Goal: Check status: Check status

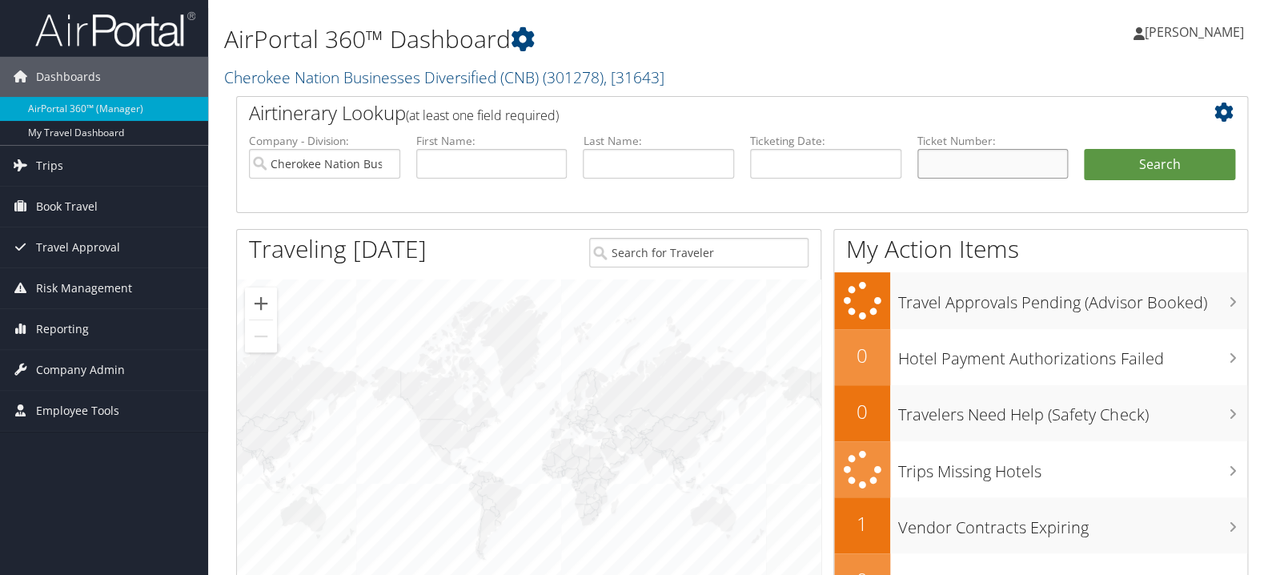
paste input "0067310783388"
type input "0067310783388"
click at [1132, 161] on button "Search" at bounding box center [1159, 165] width 151 height 32
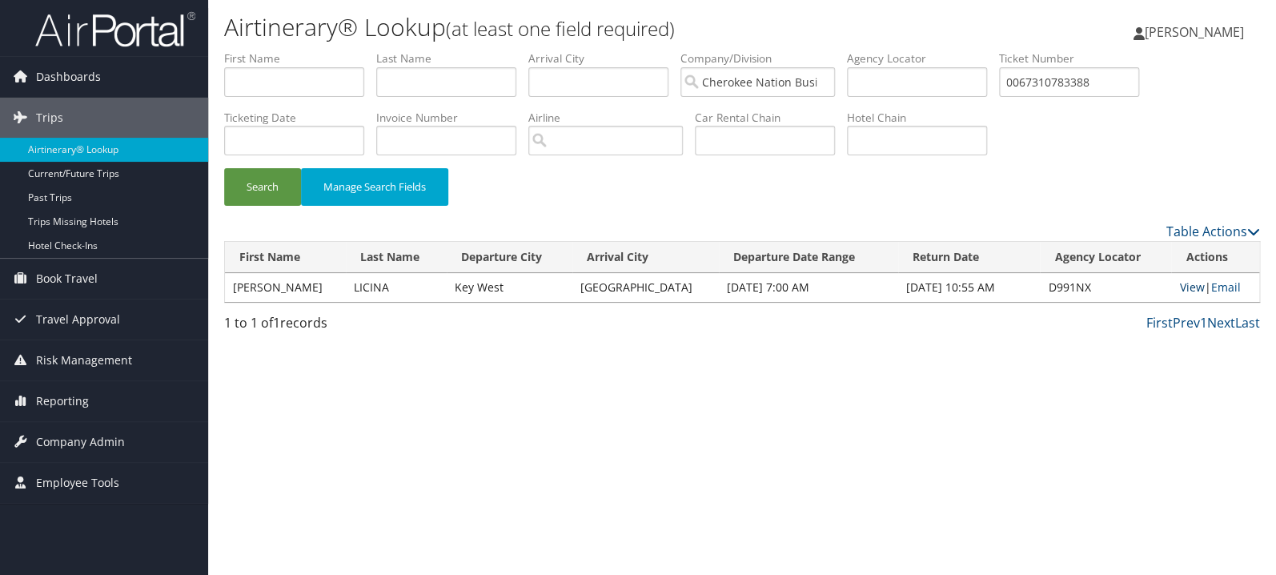
click at [1179, 289] on link "View" at bounding box center [1191, 286] width 25 height 15
click at [1082, 83] on input "0067310783388" at bounding box center [1069, 82] width 140 height 30
paste input "17311252953"
click at [224, 168] on button "Search" at bounding box center [262, 187] width 77 height 38
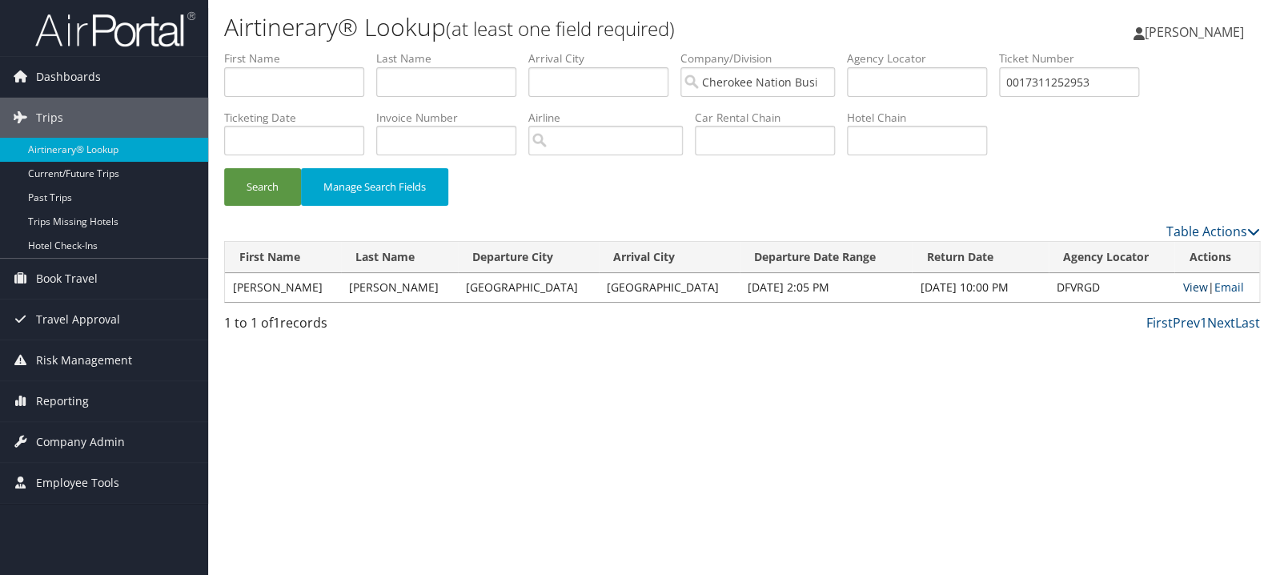
click at [1182, 288] on link "View" at bounding box center [1194, 286] width 25 height 15
click at [1095, 82] on input "0017311252953" at bounding box center [1069, 82] width 140 height 30
paste input "89008978626702"
type input "8900897862670"
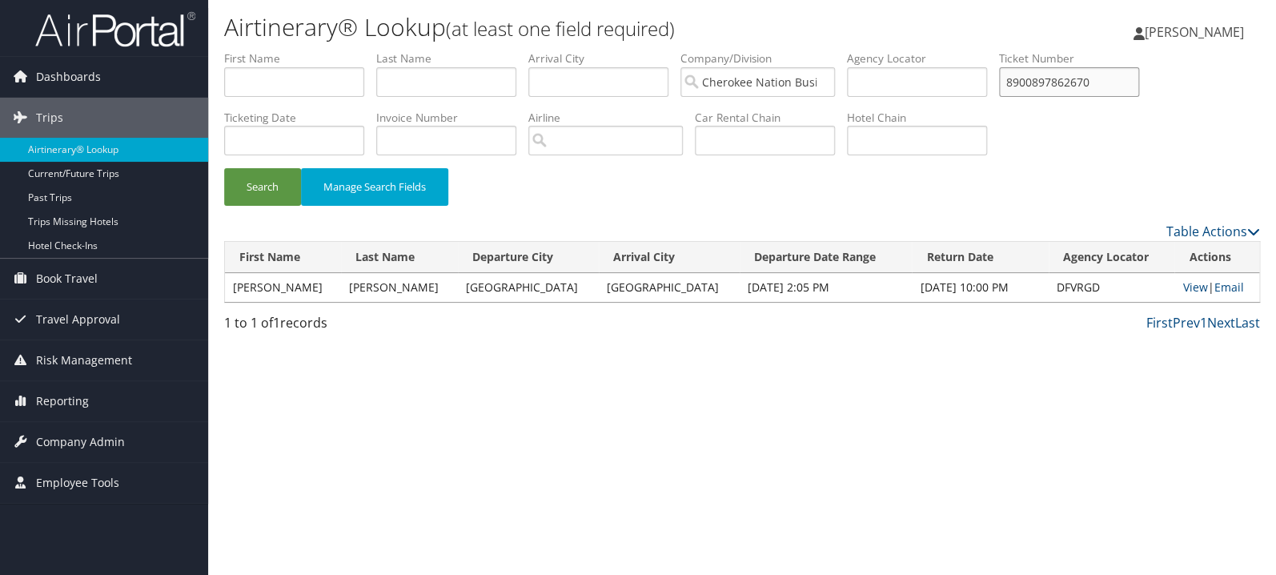
click at [224, 168] on button "Search" at bounding box center [262, 187] width 77 height 38
click at [1181, 294] on link "View" at bounding box center [1193, 286] width 25 height 15
click at [475, 86] on input "text" at bounding box center [446, 82] width 140 height 30
type input "hooker"
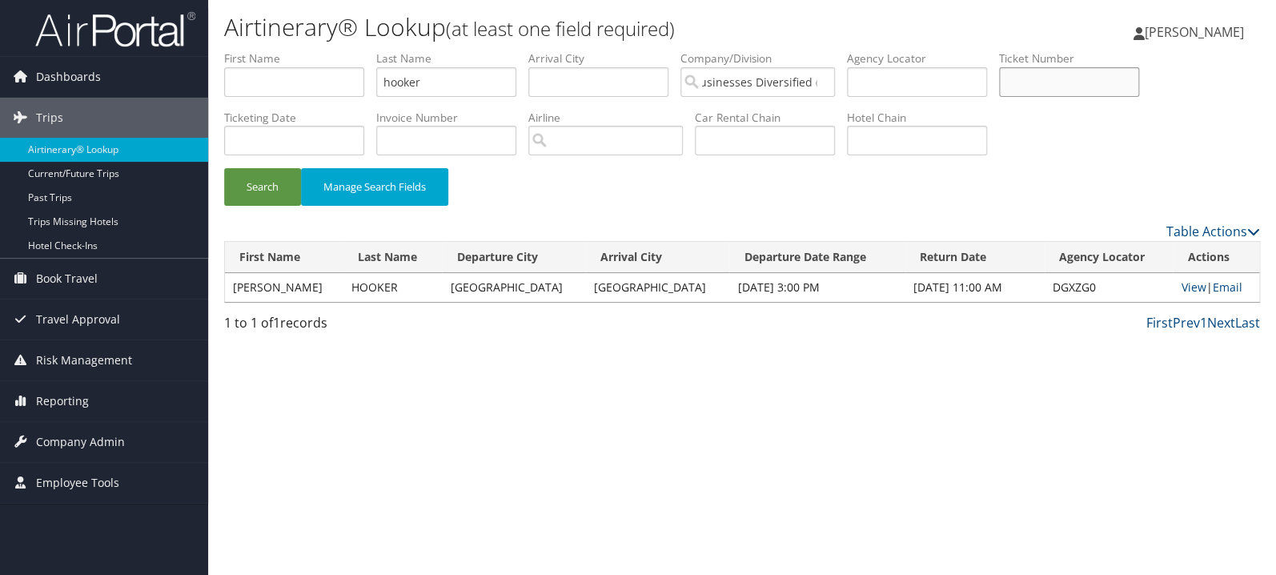
click at [224, 168] on button "Search" at bounding box center [262, 187] width 77 height 38
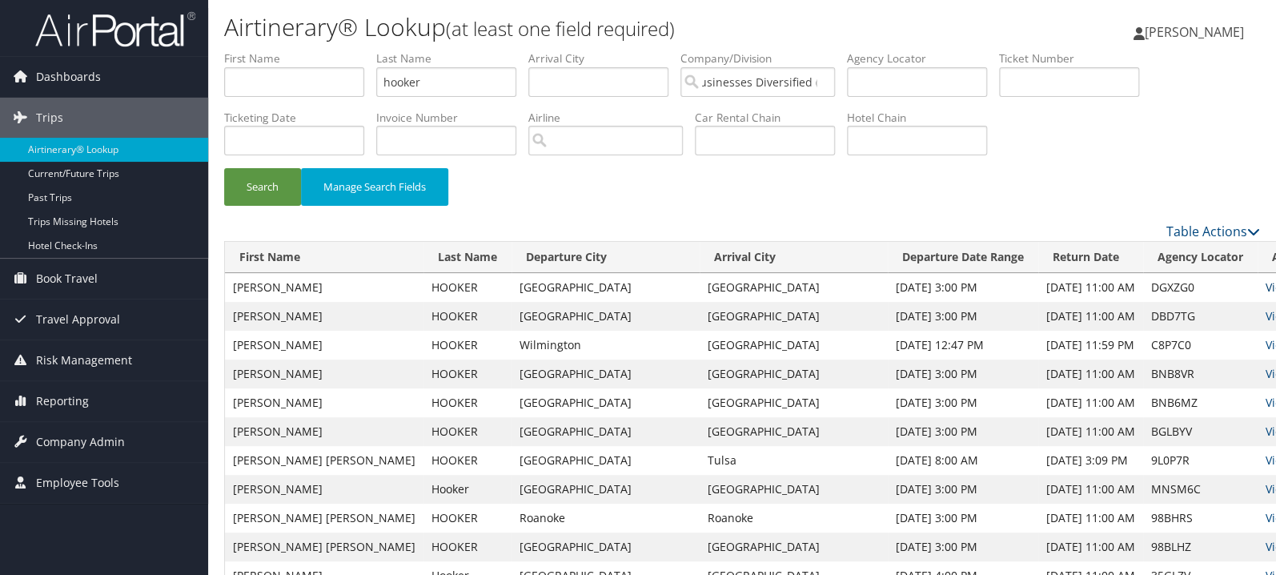
click at [1266, 290] on link "View" at bounding box center [1278, 286] width 25 height 15
drag, startPoint x: 500, startPoint y: 83, endPoint x: 242, endPoint y: 85, distance: 257.8
click at [376, 85] on input "hooker" at bounding box center [446, 82] width 140 height 30
type input "conley"
click at [224, 168] on button "Search" at bounding box center [262, 187] width 77 height 38
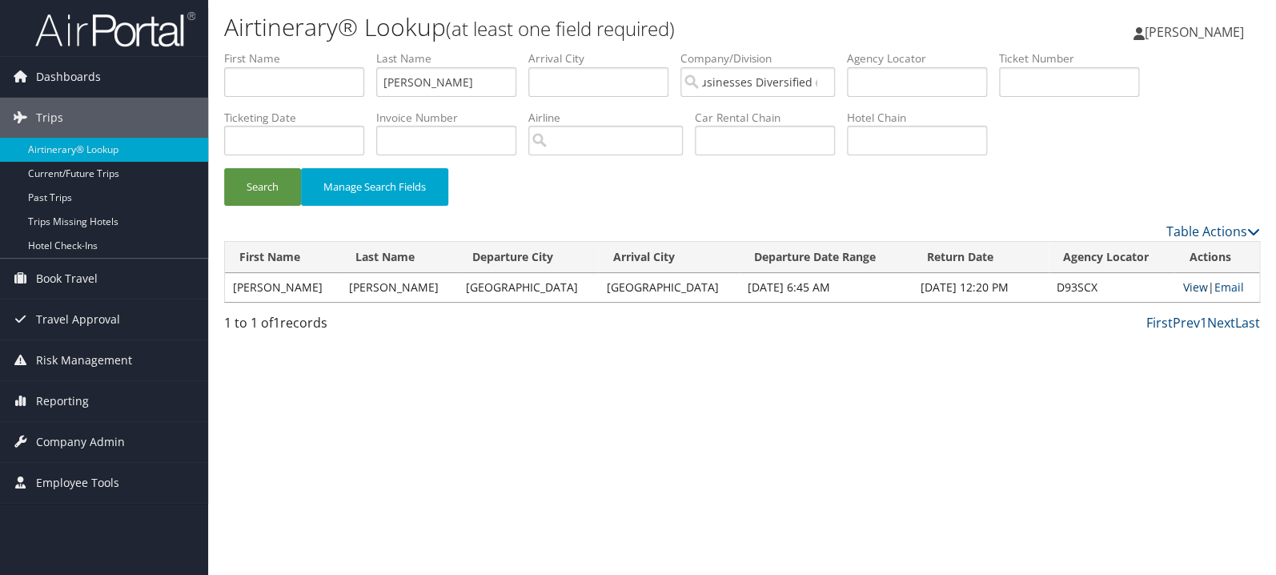
click at [1182, 283] on link "View" at bounding box center [1194, 286] width 25 height 15
click at [1182, 286] on link "View" at bounding box center [1194, 286] width 25 height 15
click at [1119, 70] on input "text" at bounding box center [1069, 82] width 140 height 30
paste input "0017311667856"
type input "0017311667856"
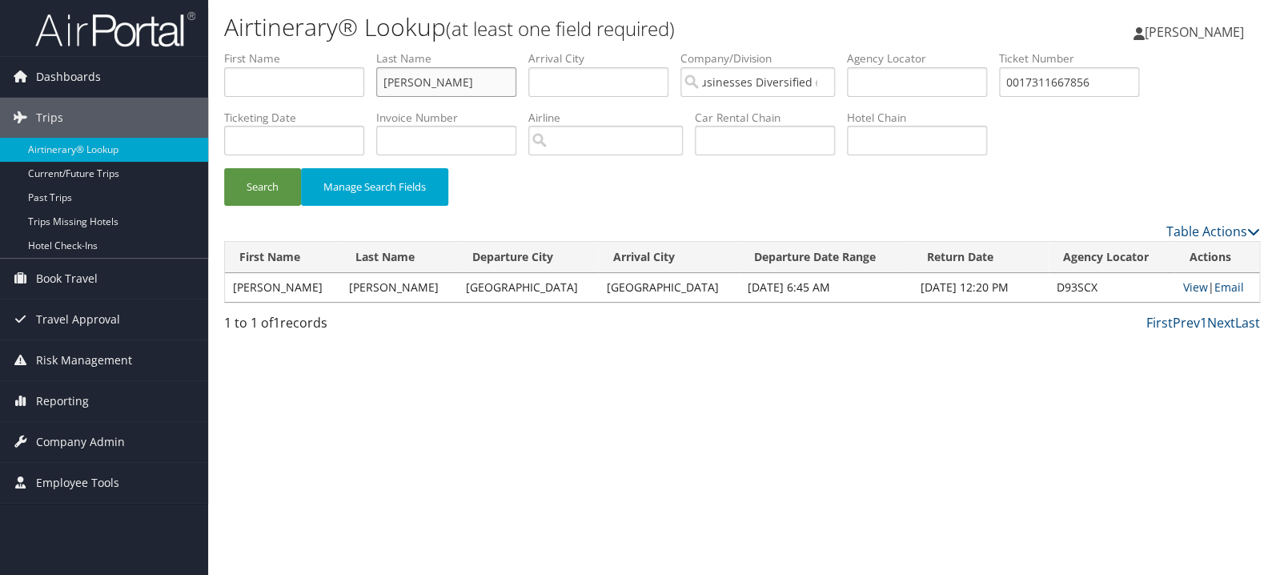
drag, startPoint x: 397, startPoint y: 82, endPoint x: 300, endPoint y: 86, distance: 97.0
click at [376, 82] on input "conley" at bounding box center [446, 82] width 140 height 30
click at [224, 168] on button "Search" at bounding box center [262, 187] width 77 height 38
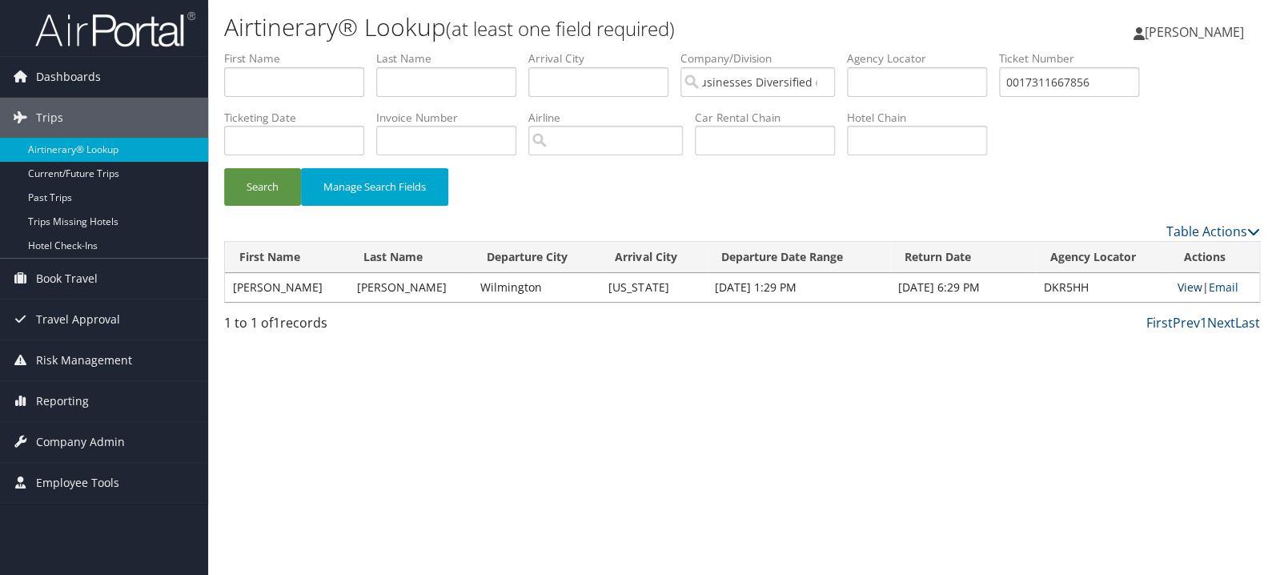
click at [1183, 283] on link "View" at bounding box center [1190, 286] width 25 height 15
click at [346, 82] on input "text" at bounding box center [294, 82] width 140 height 30
type input "mack"
click at [224, 168] on button "Search" at bounding box center [262, 187] width 77 height 38
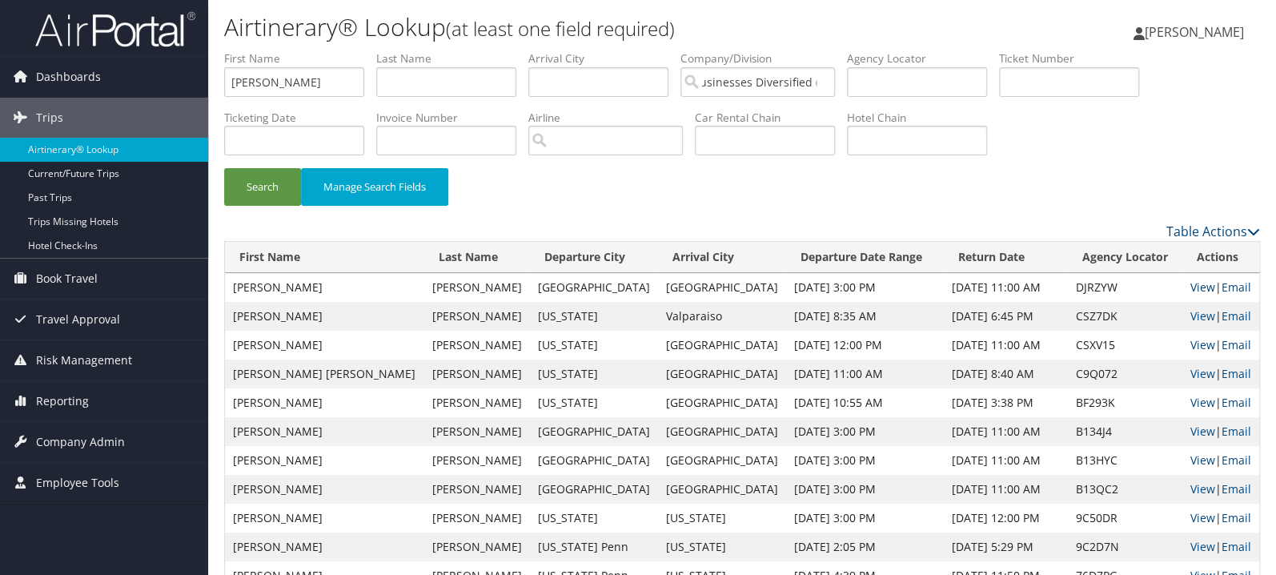
click at [1190, 287] on link "View" at bounding box center [1202, 286] width 25 height 15
drag, startPoint x: 343, startPoint y: 75, endPoint x: 155, endPoint y: 97, distance: 188.6
click at [224, 97] on input "mack" at bounding box center [294, 82] width 140 height 30
type input "payton"
click at [224, 168] on button "Search" at bounding box center [262, 187] width 77 height 38
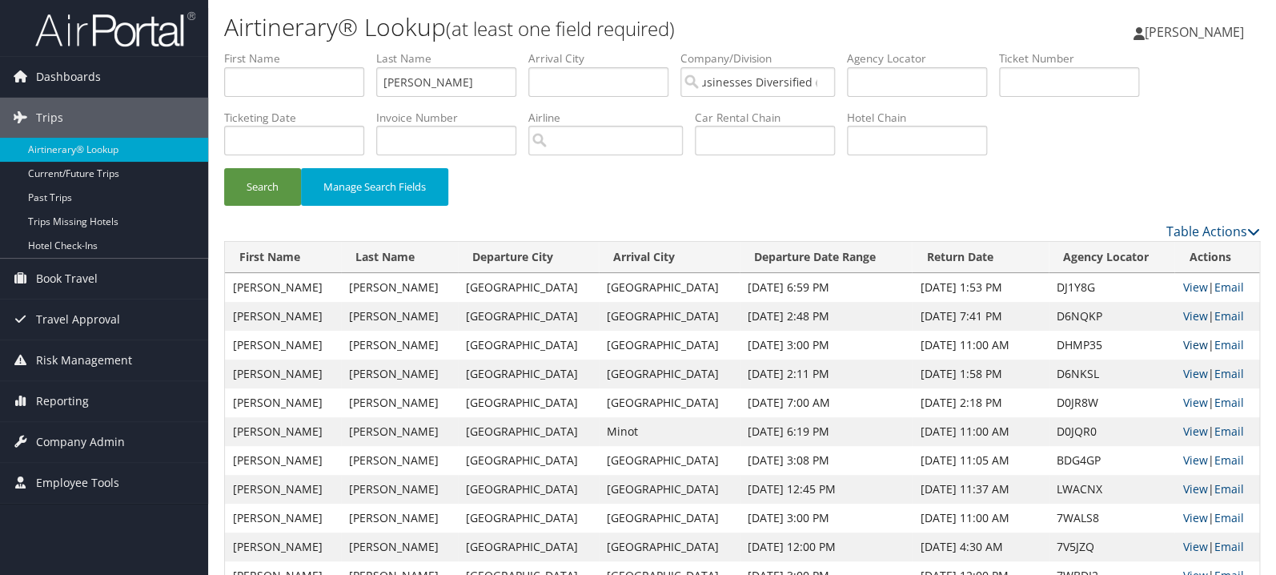
click at [1182, 341] on link "View" at bounding box center [1194, 344] width 25 height 15
click at [1182, 314] on link "View" at bounding box center [1194, 315] width 25 height 15
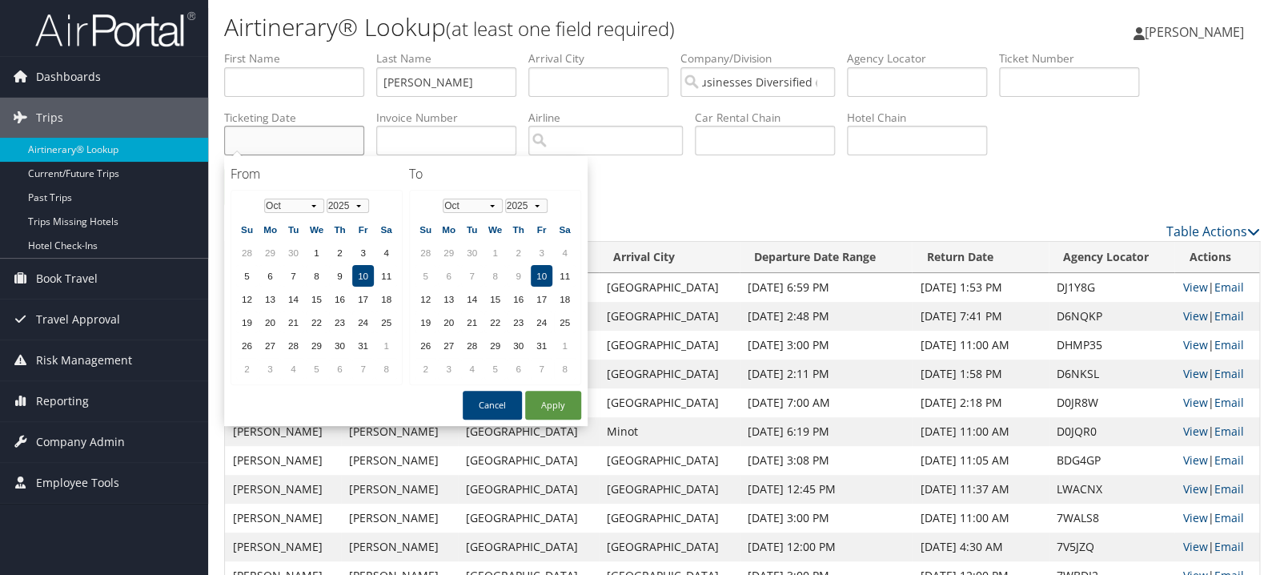
click at [297, 130] on input "text" at bounding box center [294, 141] width 140 height 30
click at [565, 402] on button "Apply" at bounding box center [553, 405] width 56 height 29
type input "08/25/2025"
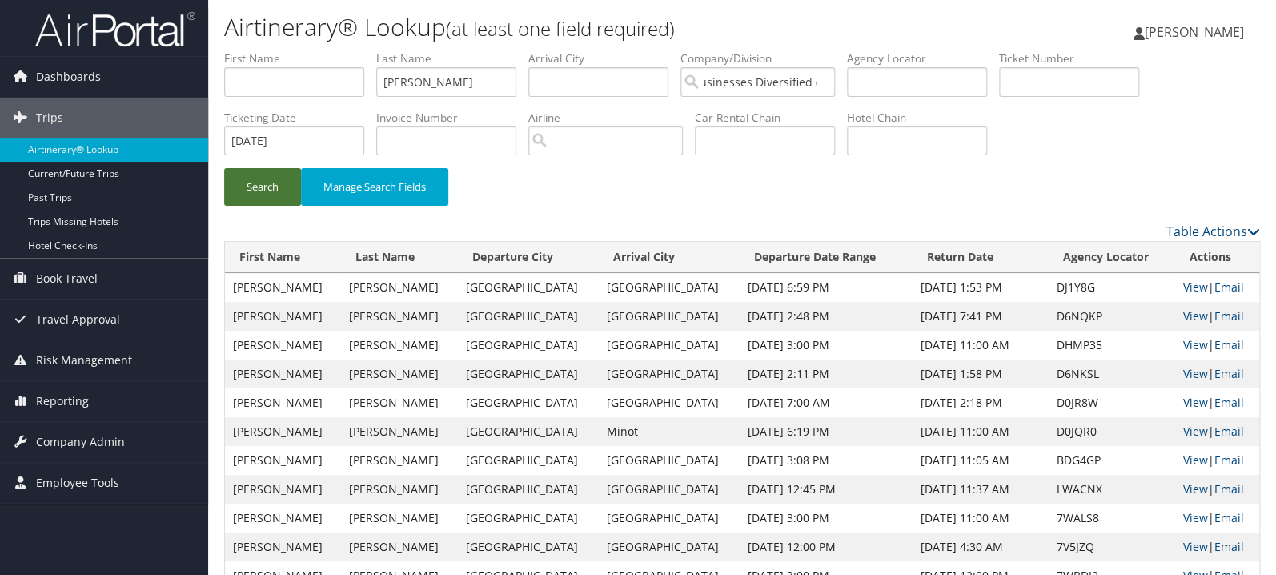
click at [260, 192] on button "Search" at bounding box center [262, 187] width 77 height 38
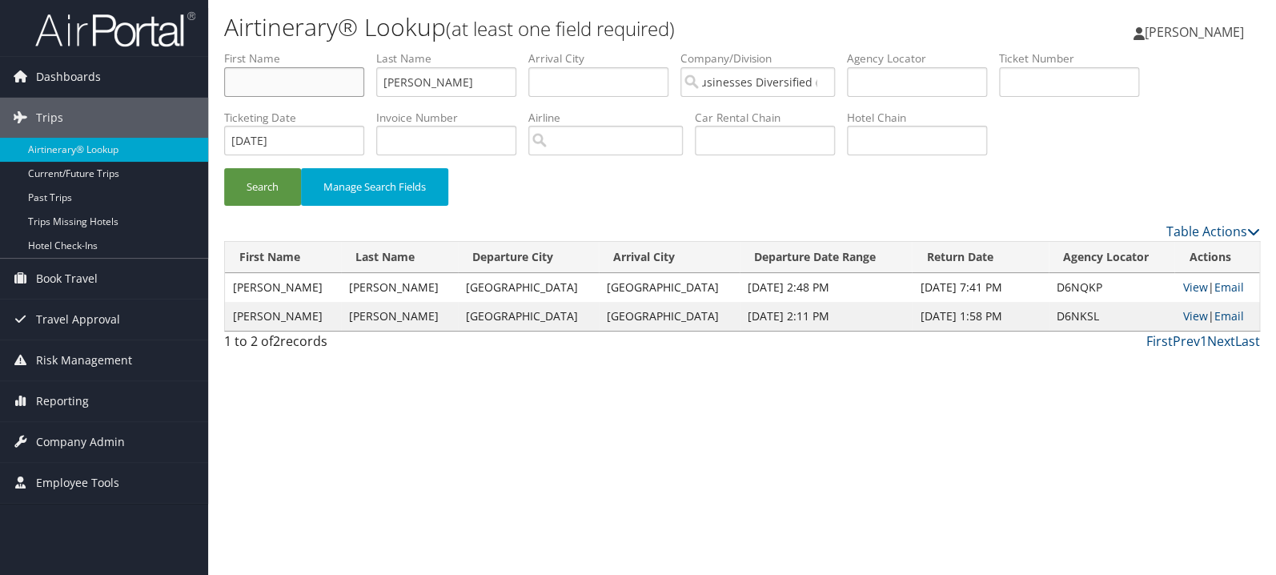
click at [309, 89] on input "text" at bounding box center [294, 82] width 140 height 30
type input "baron"
type input "rabe"
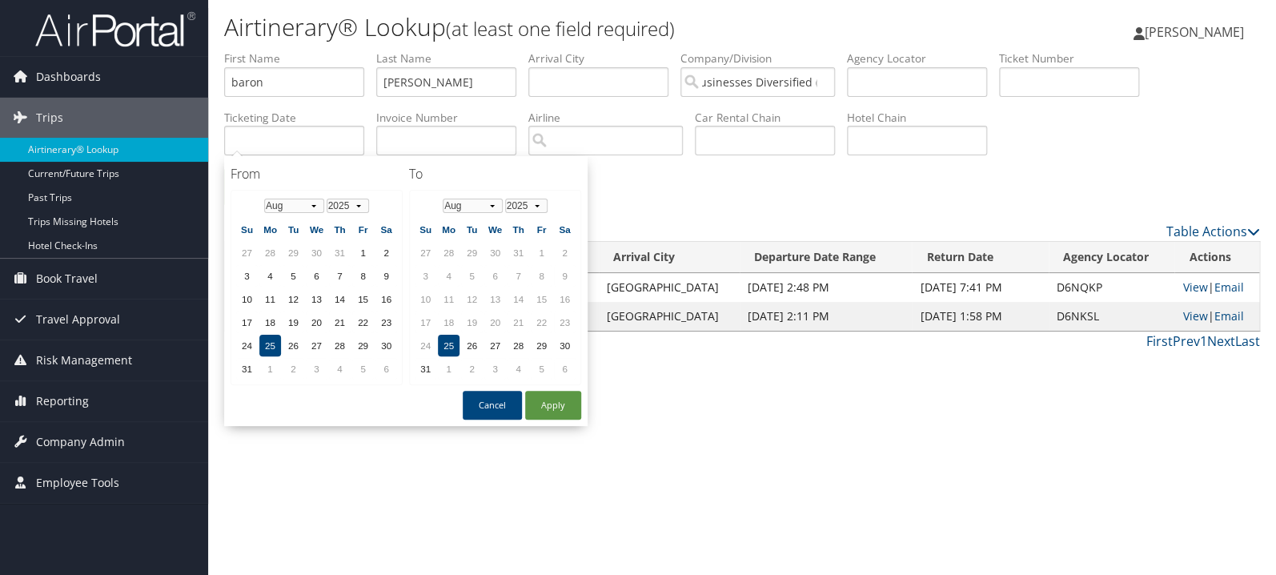
drag, startPoint x: 734, startPoint y: 367, endPoint x: 642, endPoint y: 367, distance: 92.1
click at [732, 367] on div "Airtinerary® Lookup (at least one field required) April McBride April McBride M…" at bounding box center [742, 287] width 1068 height 575
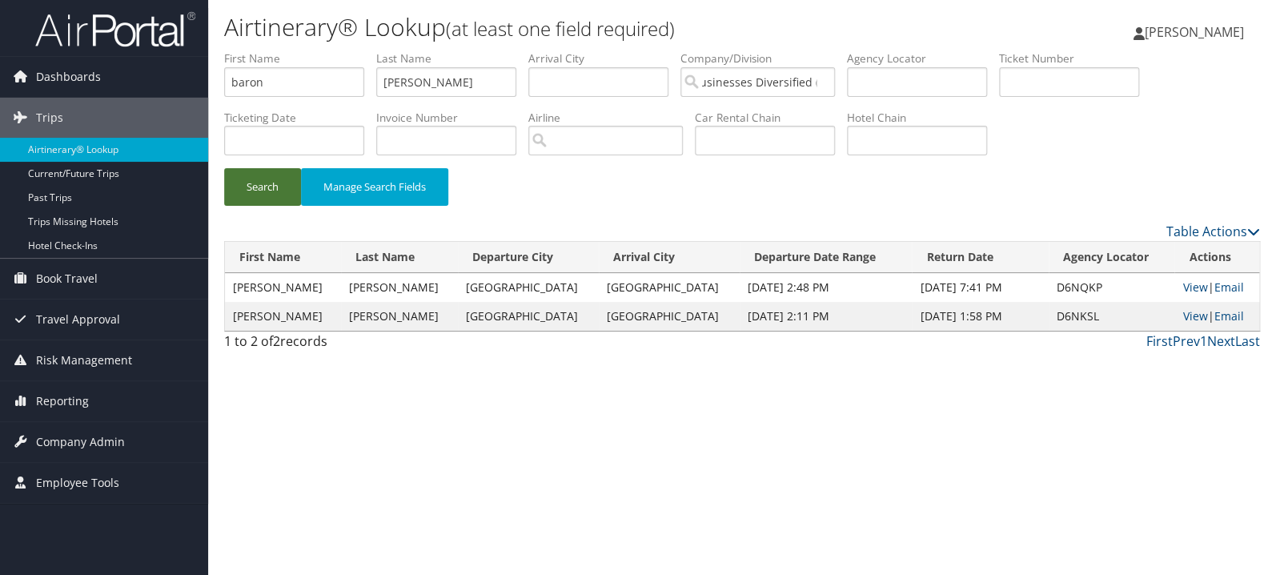
click at [269, 191] on button "Search" at bounding box center [262, 187] width 77 height 38
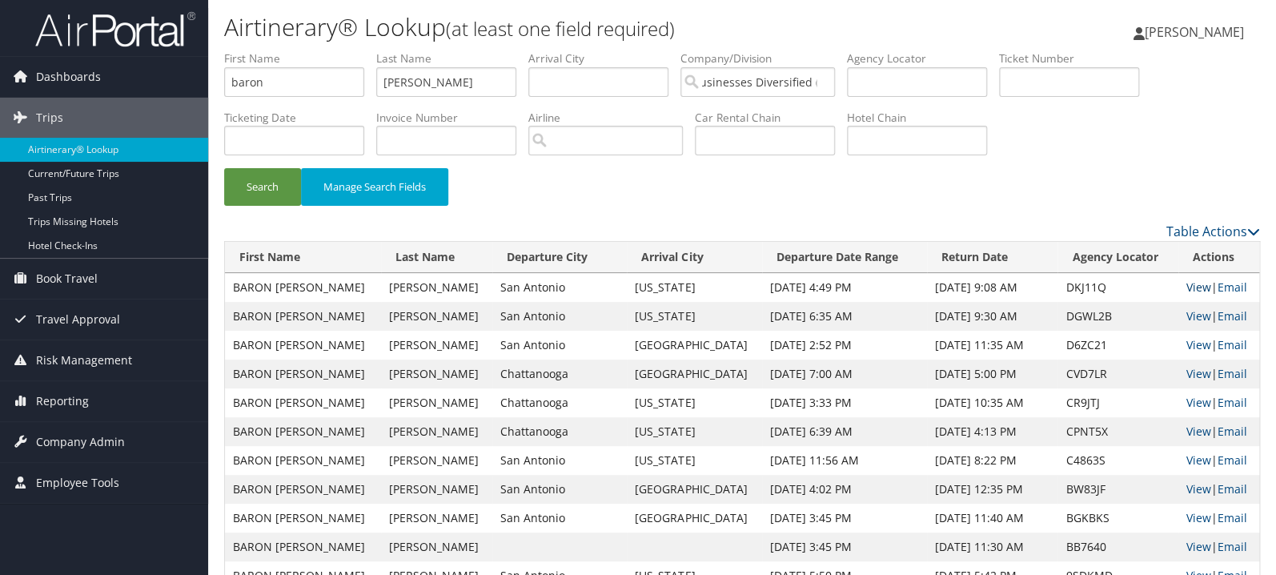
click at [1193, 286] on link "View" at bounding box center [1198, 286] width 25 height 15
click at [1106, 83] on input "text" at bounding box center [1069, 82] width 140 height 30
paste input "0167311318054"
type input "0167311318054"
drag, startPoint x: 428, startPoint y: 94, endPoint x: 272, endPoint y: 92, distance: 155.3
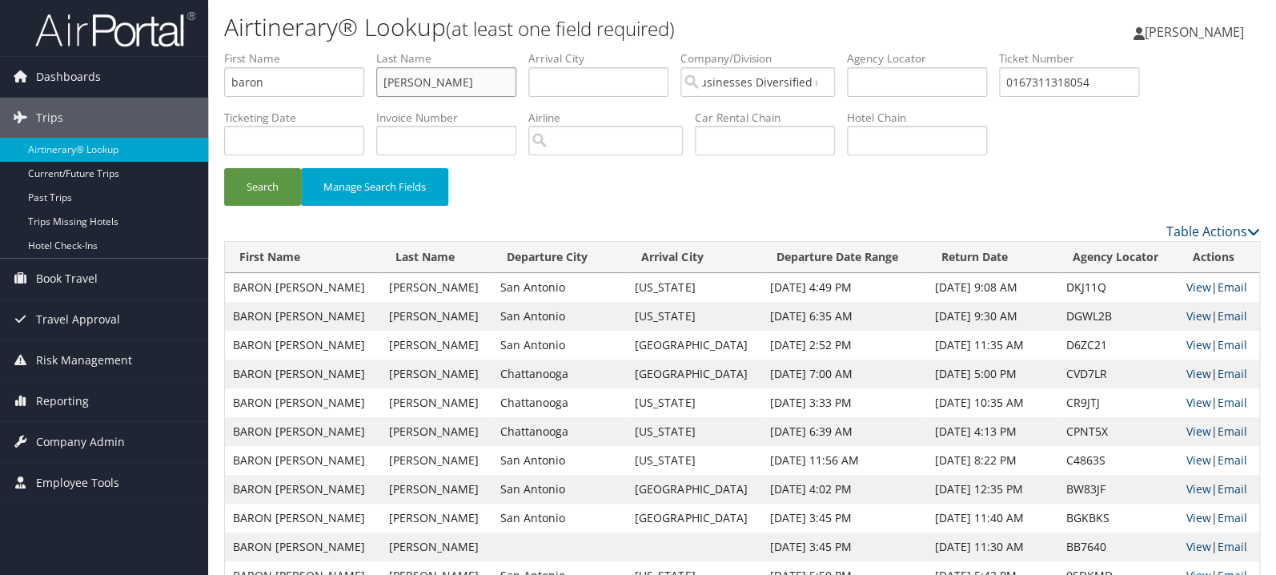
click at [376, 92] on input "rabe" at bounding box center [446, 82] width 140 height 30
click at [224, 168] on button "Search" at bounding box center [262, 187] width 77 height 38
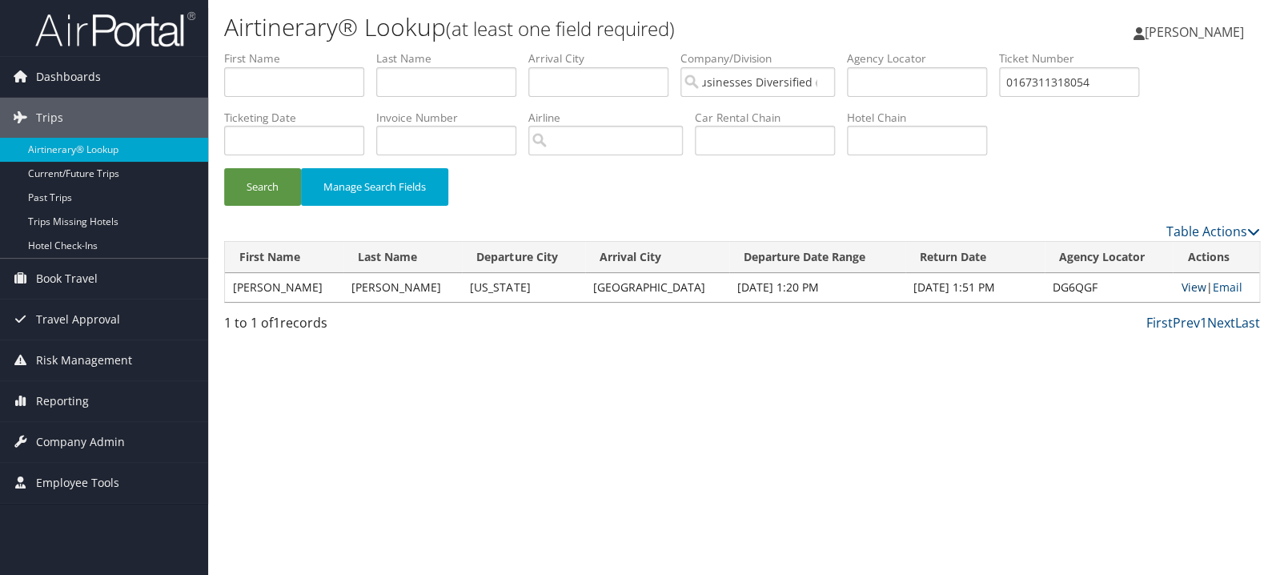
click at [1182, 280] on link "View" at bounding box center [1193, 286] width 25 height 15
click at [1106, 86] on input "0167311318054" at bounding box center [1069, 82] width 140 height 30
paste input "89008978786560"
type input "8900897878656"
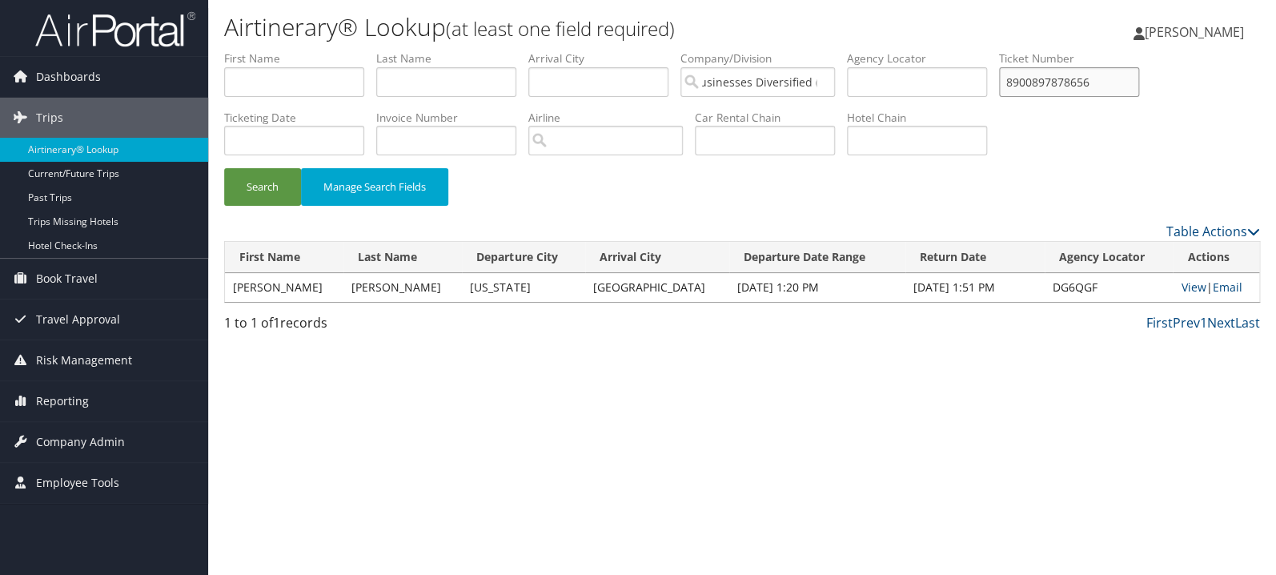
click at [224, 168] on button "Search" at bounding box center [262, 187] width 77 height 38
click at [1187, 280] on link "View" at bounding box center [1190, 286] width 25 height 15
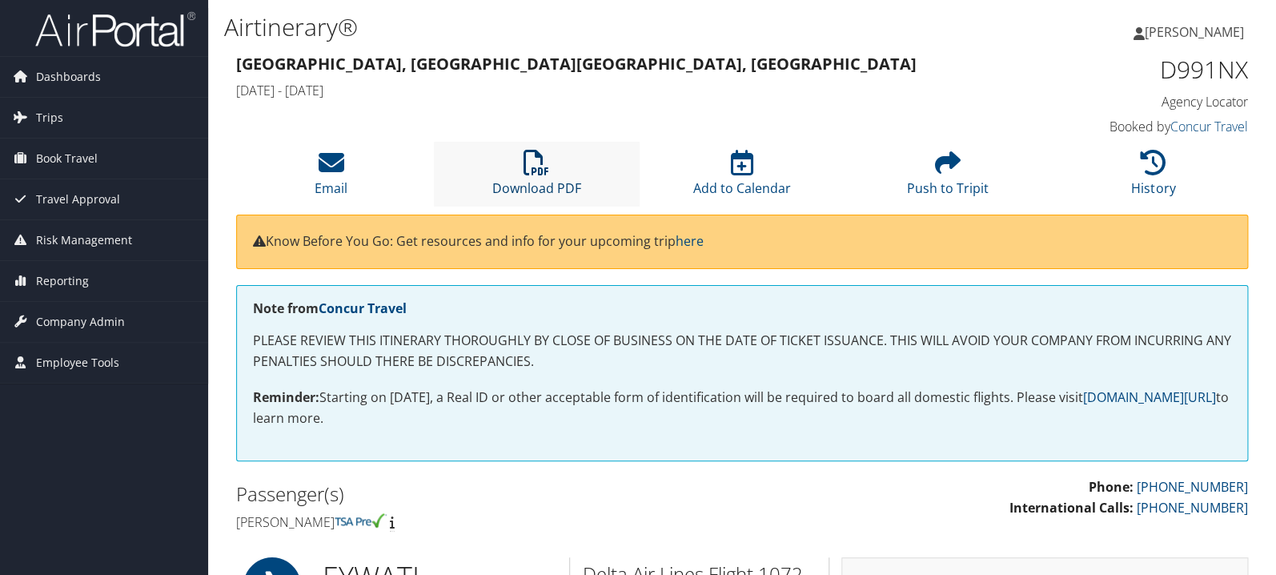
click at [533, 151] on icon at bounding box center [537, 163] width 26 height 26
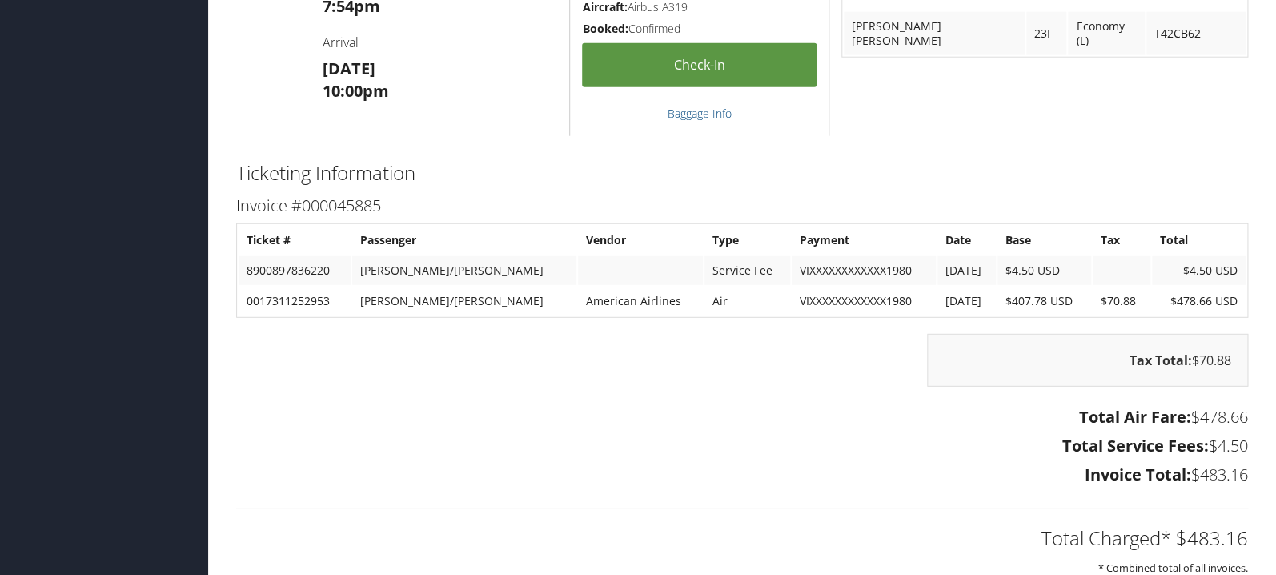
scroll to position [1867, 0]
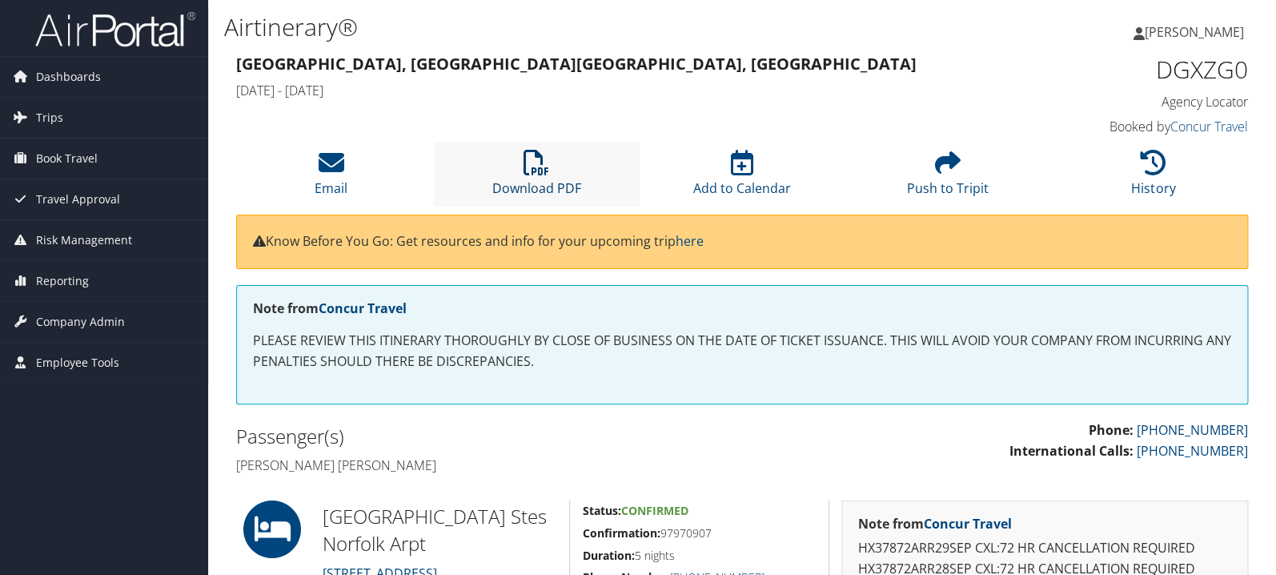
click at [538, 192] on link "Download PDF" at bounding box center [536, 178] width 89 height 38
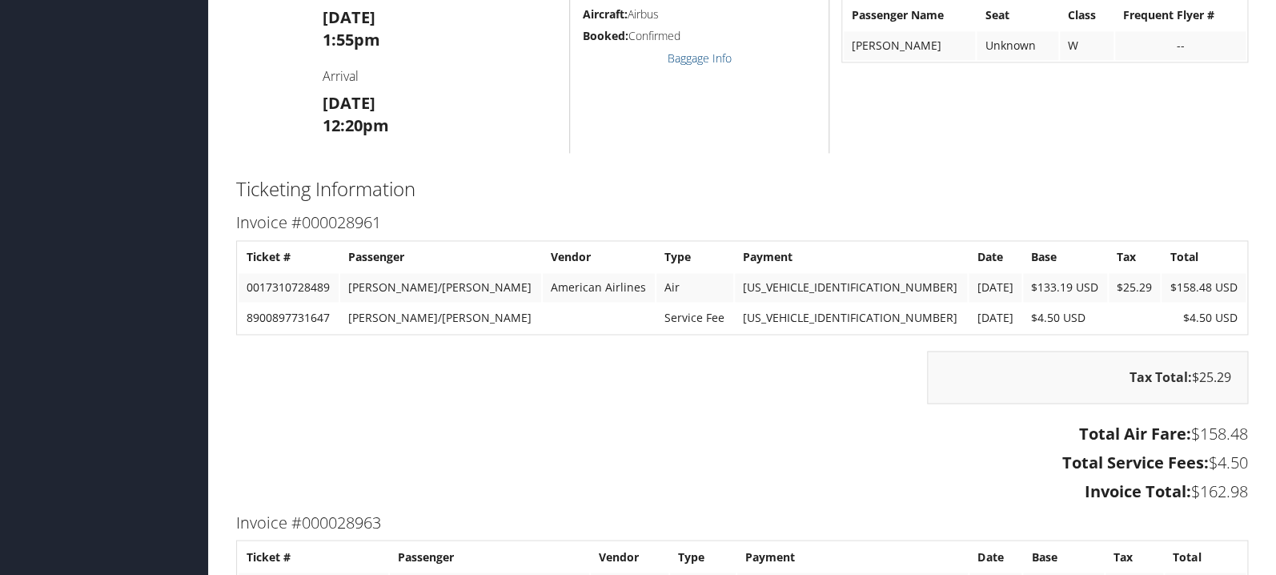
scroll to position [933, 0]
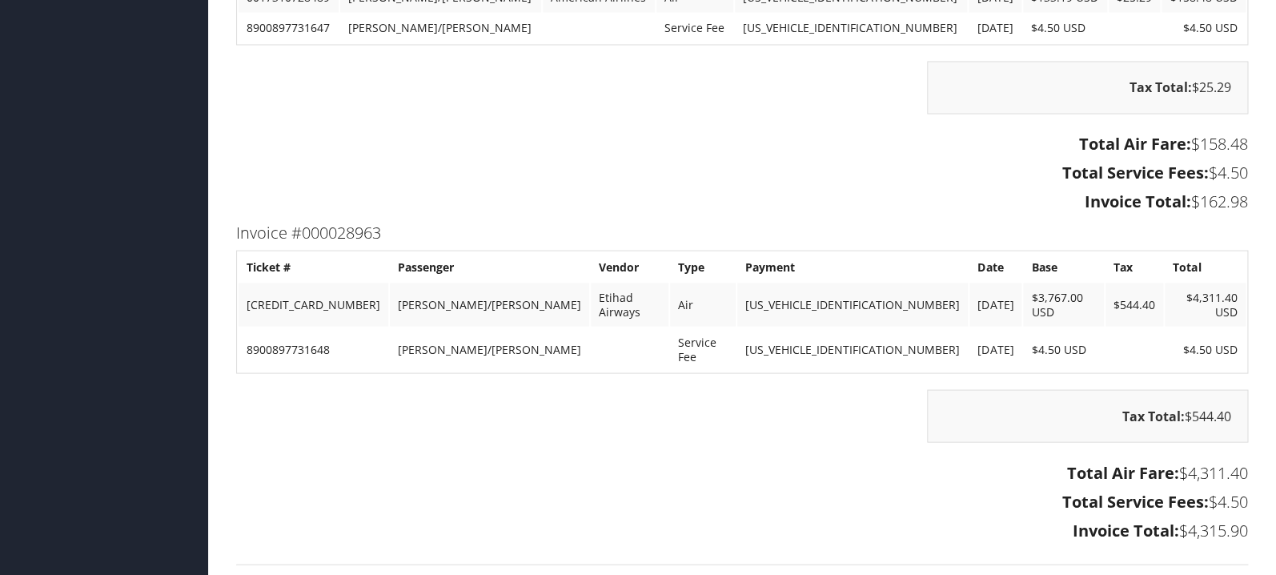
scroll to position [1358, 0]
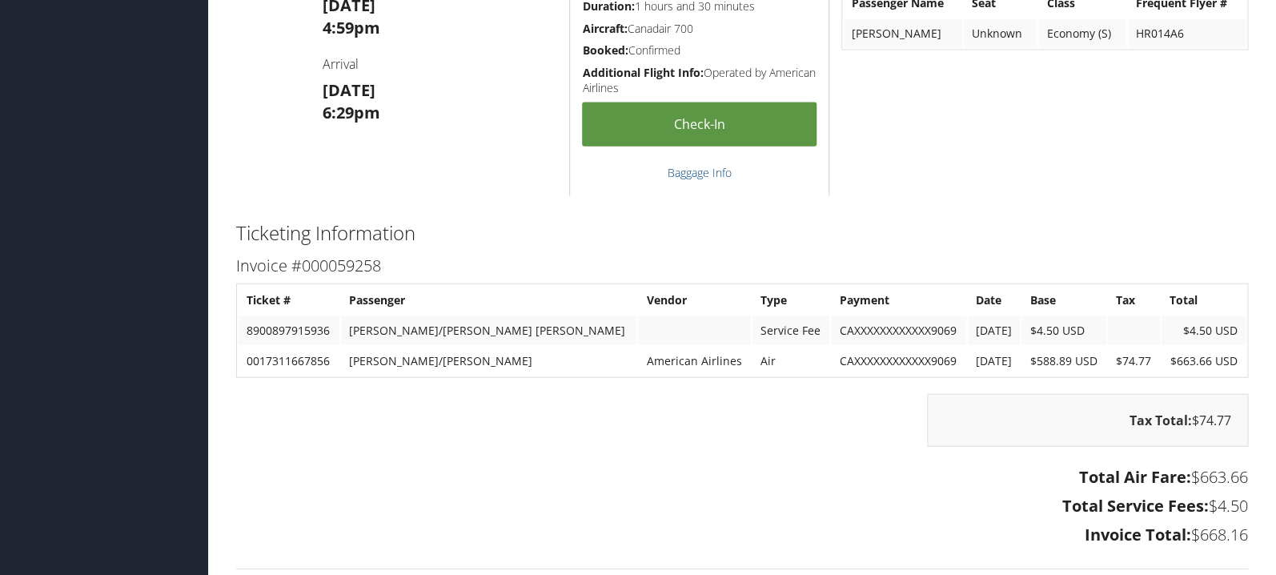
scroll to position [1612, 0]
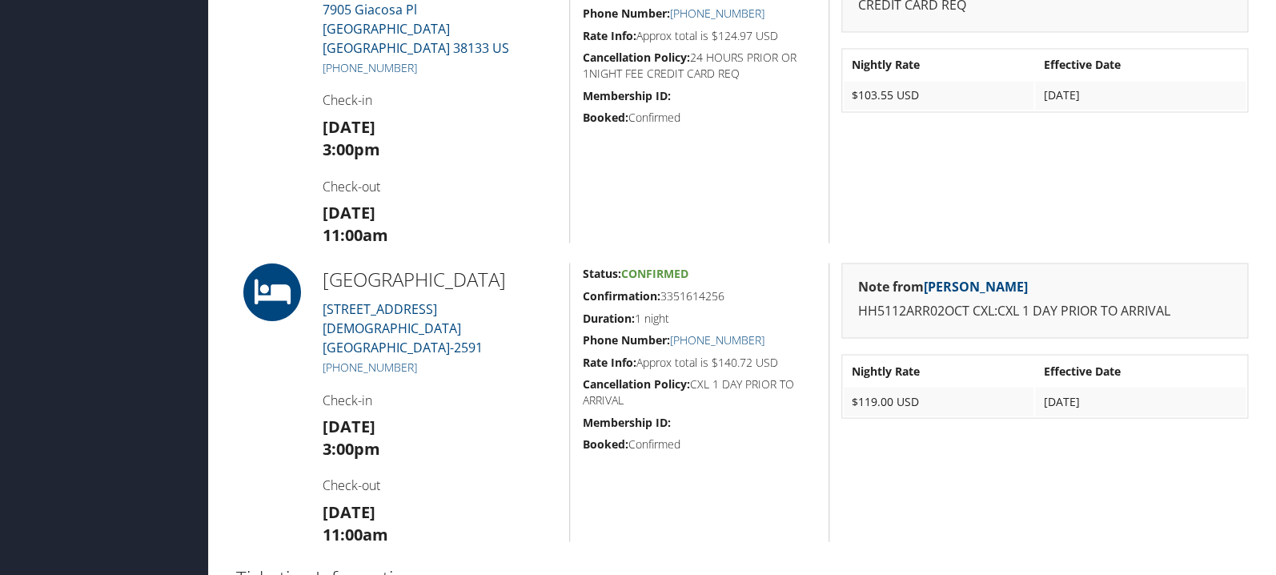
scroll to position [1103, 0]
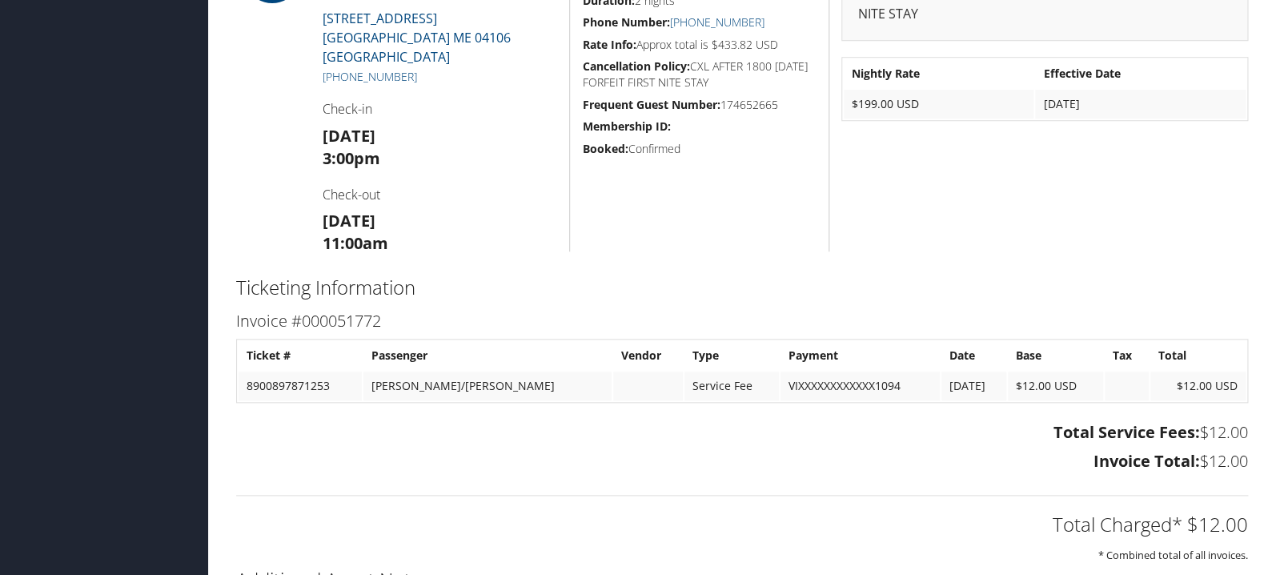
scroll to position [594, 0]
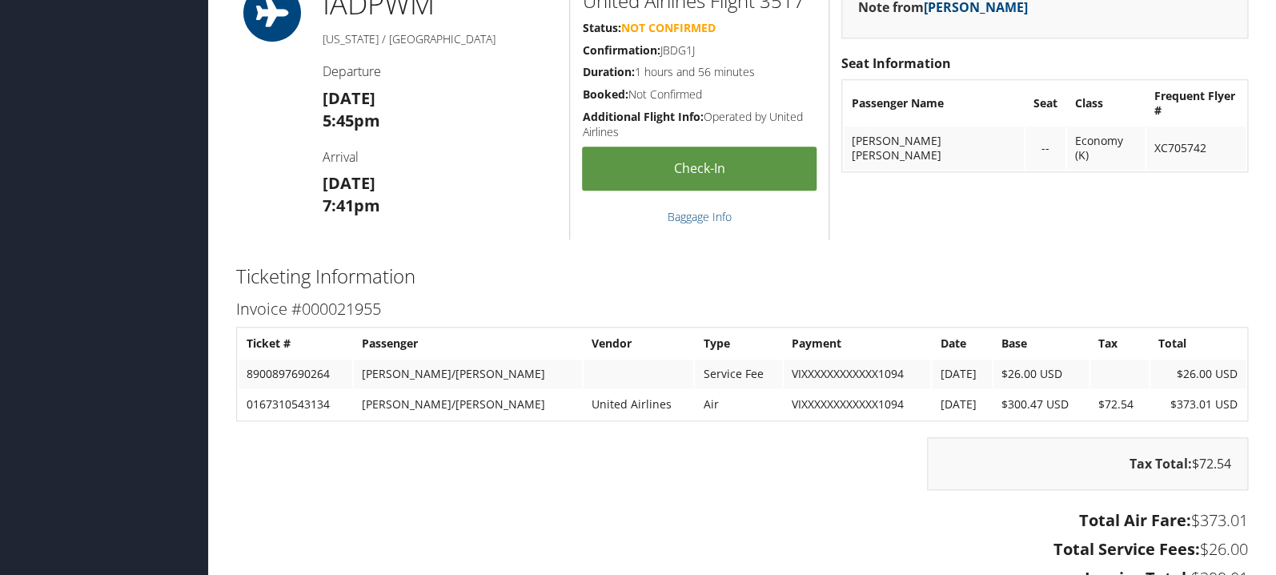
scroll to position [3310, 0]
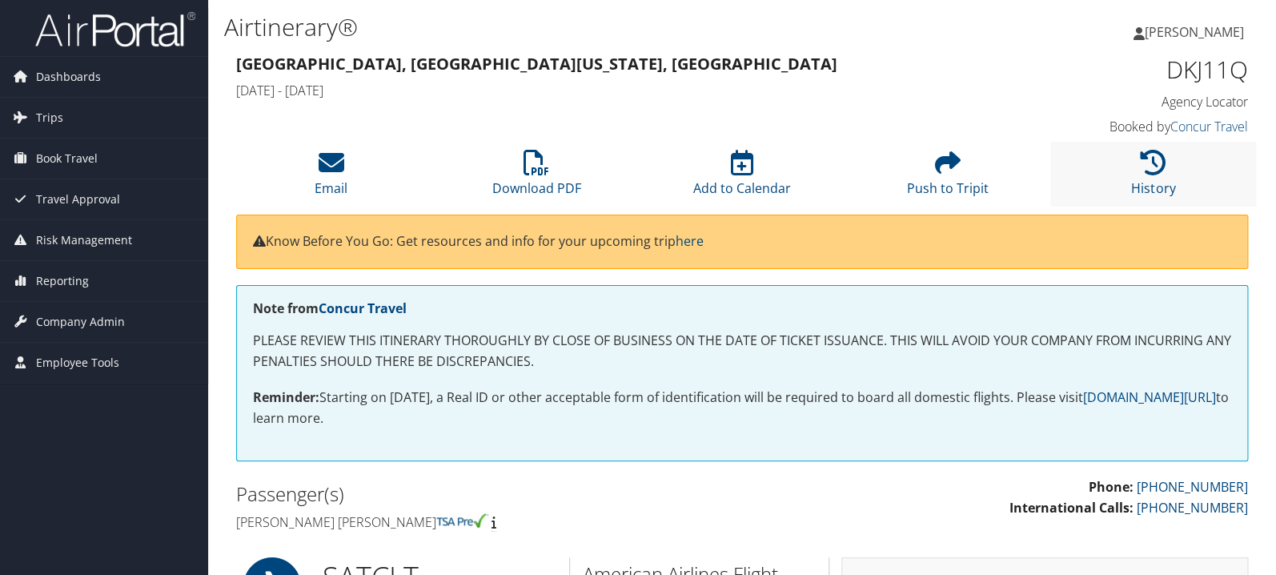
click at [1174, 161] on li "History" at bounding box center [1153, 174] width 206 height 65
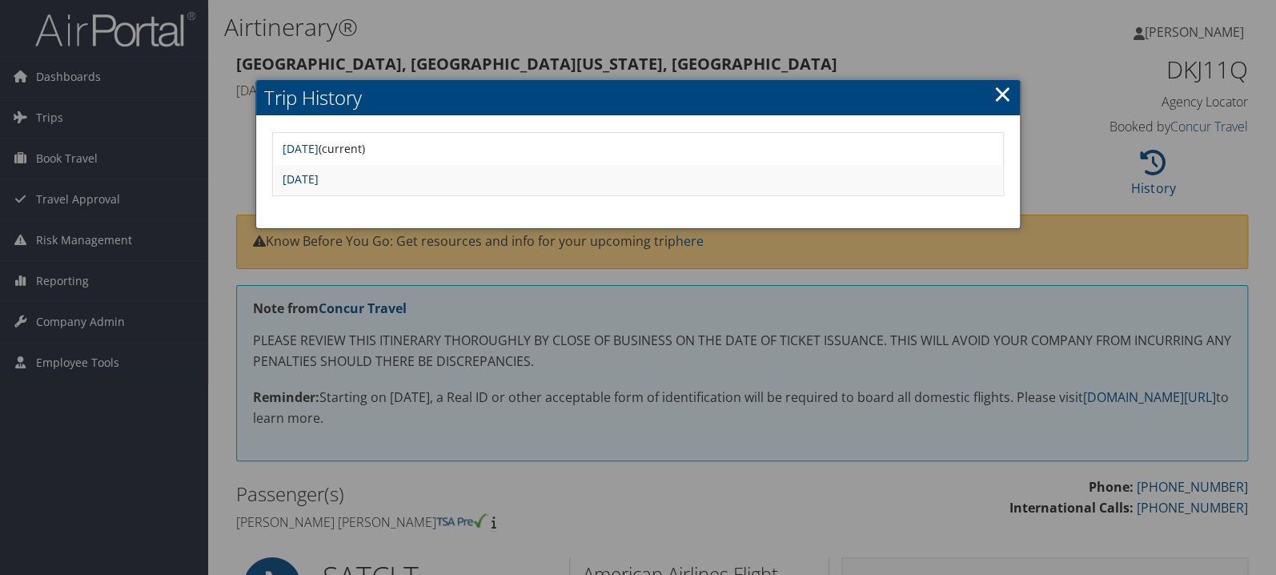
click at [319, 180] on link "Sun Sep 28 15:02:14 MDT 2025" at bounding box center [301, 178] width 36 height 15
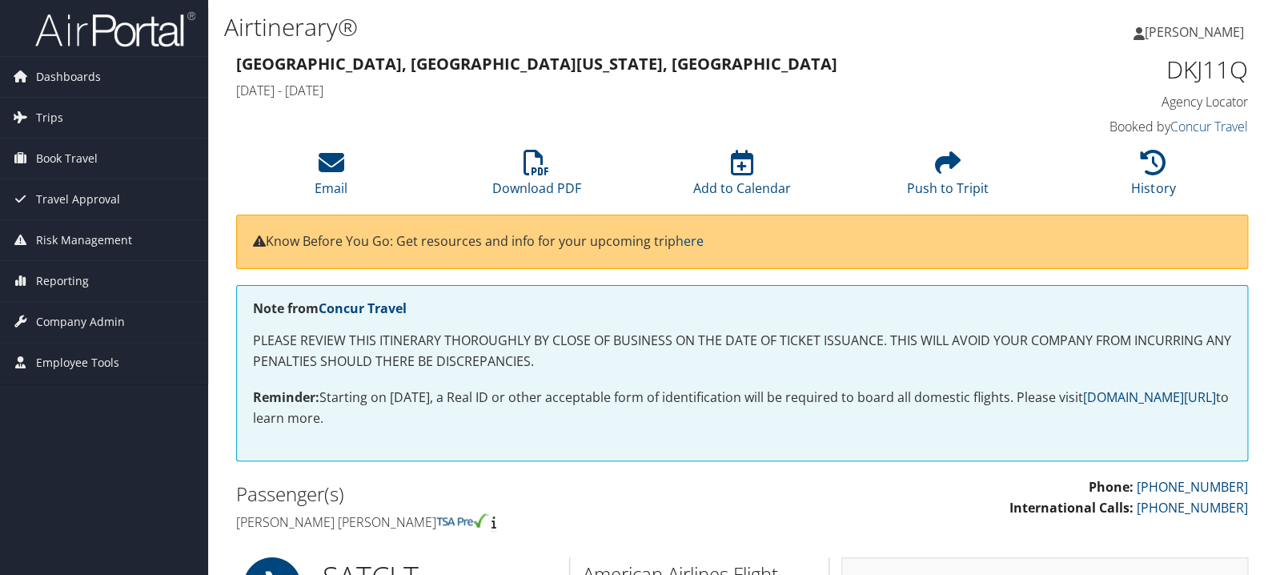
click at [528, 138] on div "[GEOGRAPHIC_DATA], [GEOGRAPHIC_DATA] [US_STATE], [GEOGRAPHIC_DATA] [DATE] - [DA…" at bounding box center [742, 95] width 1036 height 91
click at [536, 166] on icon at bounding box center [537, 163] width 26 height 26
click at [544, 155] on icon at bounding box center [537, 163] width 26 height 26
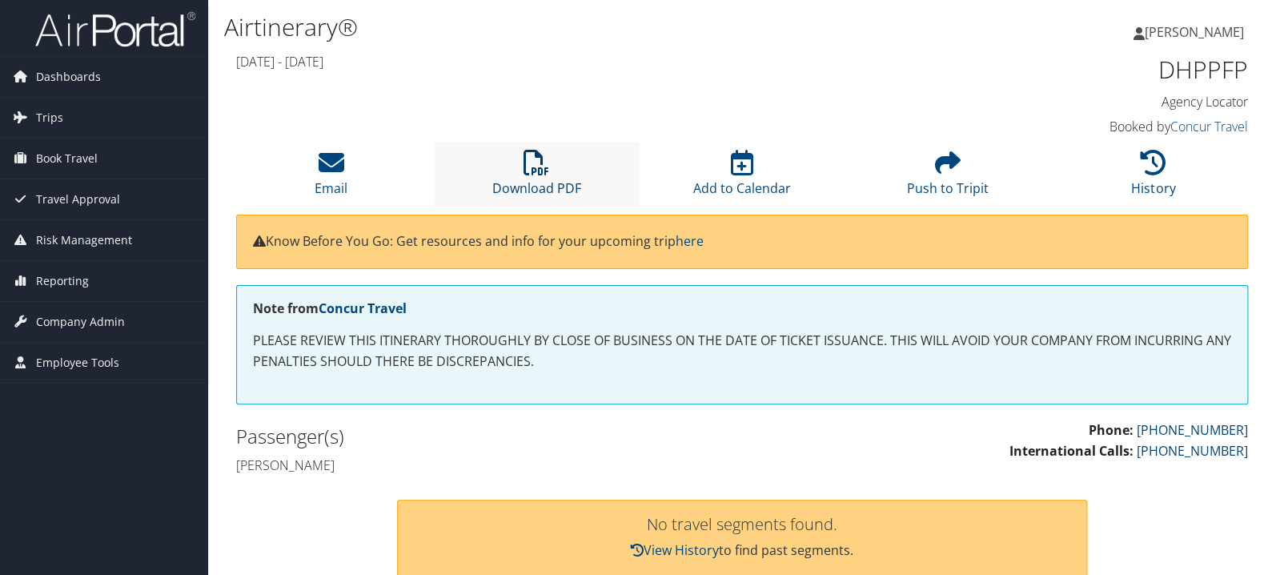
click at [533, 161] on icon at bounding box center [537, 163] width 26 height 26
